Goal: Transaction & Acquisition: Download file/media

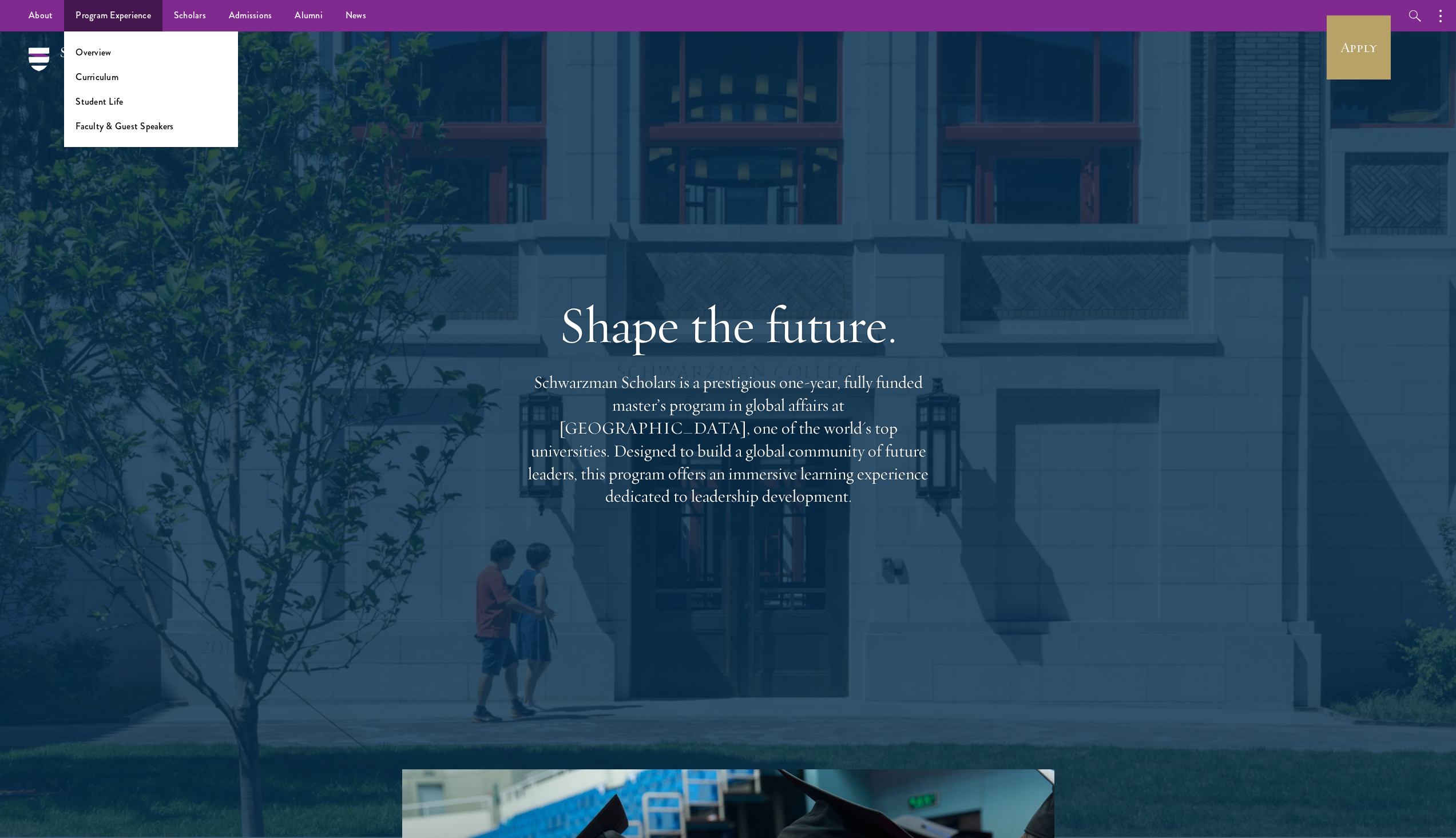
click at [118, 54] on li "Overview" at bounding box center [151, 52] width 151 height 13
click at [96, 51] on link "Overview" at bounding box center [94, 52] width 36 height 13
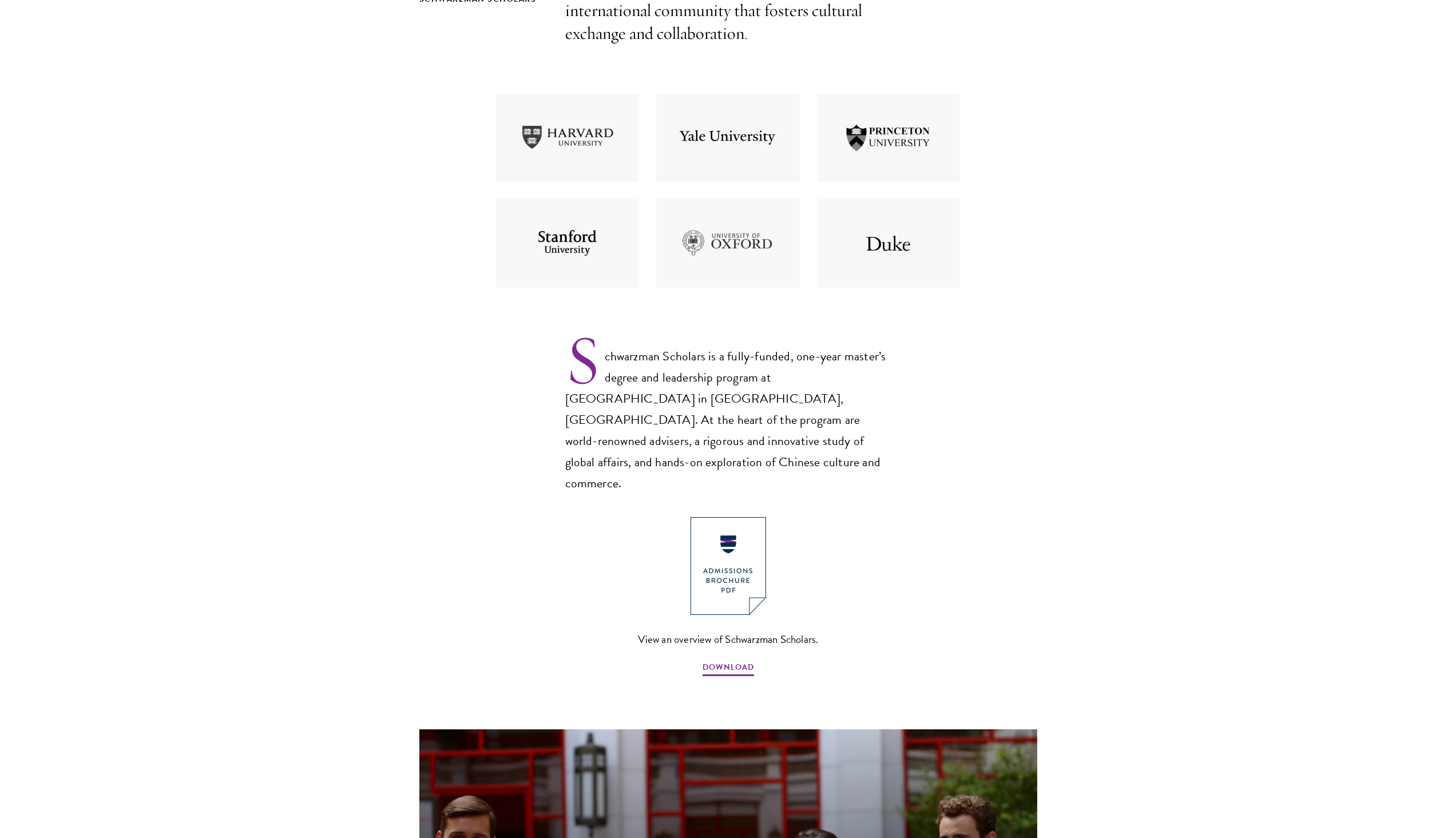
scroll to position [458, 0]
click at [723, 658] on span "DOWNLOAD" at bounding box center [728, 667] width 52 height 18
